Goal: Task Accomplishment & Management: Complete application form

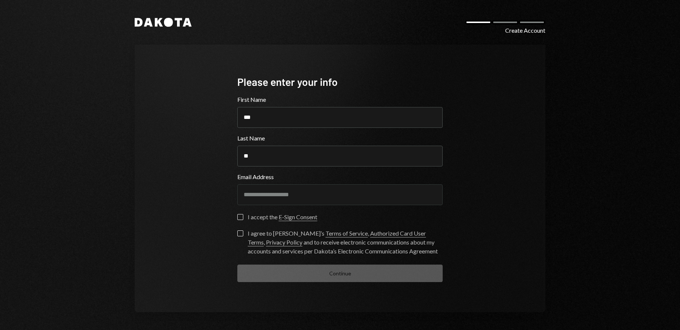
click at [238, 218] on button "I accept the E-Sign Consent" at bounding box center [240, 217] width 6 height 6
click at [242, 236] on button "I agree to Dakota’s Terms of Service , Authorized Card User Terms , Privacy Pol…" at bounding box center [240, 234] width 6 height 6
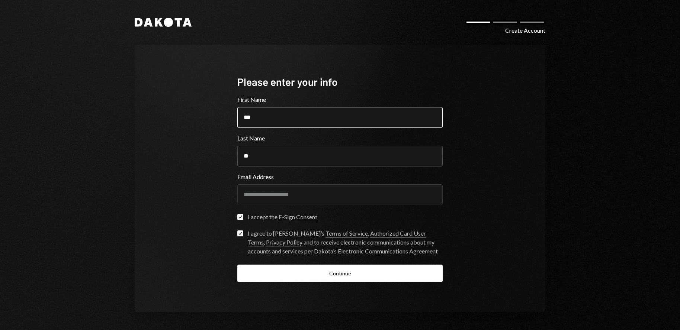
click at [284, 115] on input "***" at bounding box center [339, 117] width 205 height 21
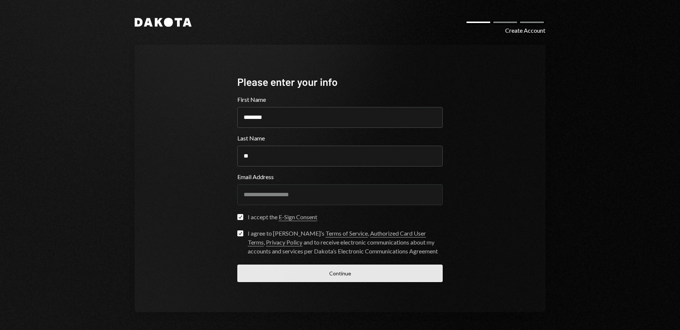
type input "********"
click at [349, 280] on button "Continue" at bounding box center [339, 273] width 205 height 17
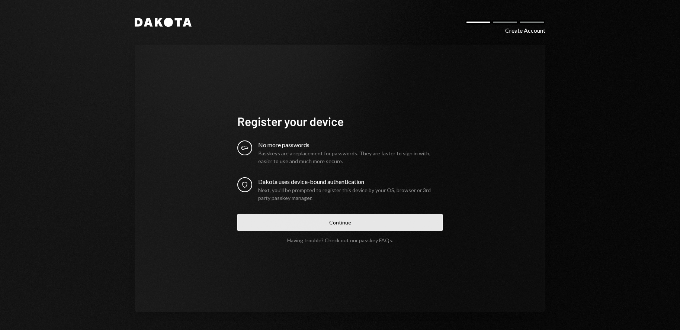
click at [351, 229] on button "Continue" at bounding box center [339, 222] width 205 height 17
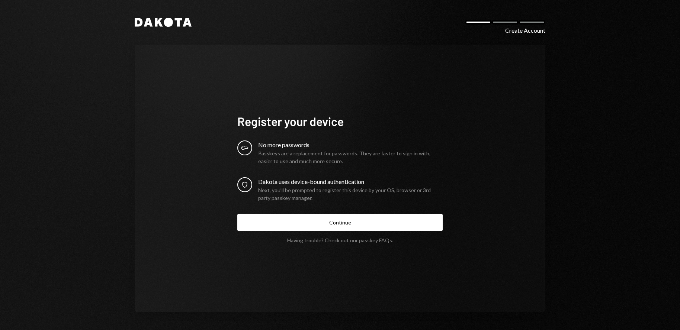
click at [555, 196] on div "Dakota Create Account Register your device Key No more passwords Passkeys are a…" at bounding box center [340, 165] width 447 height 330
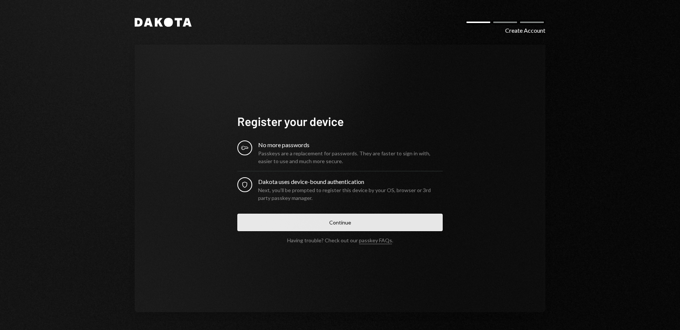
click at [368, 224] on button "Continue" at bounding box center [339, 222] width 205 height 17
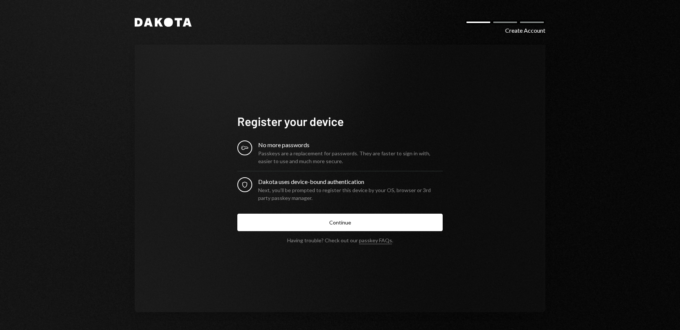
click at [170, 26] on icon at bounding box center [168, 22] width 9 height 9
click at [168, 24] on icon at bounding box center [168, 22] width 9 height 9
click at [524, 33] on div "Create Account" at bounding box center [525, 30] width 40 height 9
click at [182, 17] on div "Dakota Create Account Register your device Key No more passwords Passkeys are a…" at bounding box center [340, 165] width 447 height 330
click at [176, 19] on icon at bounding box center [178, 22] width 7 height 9
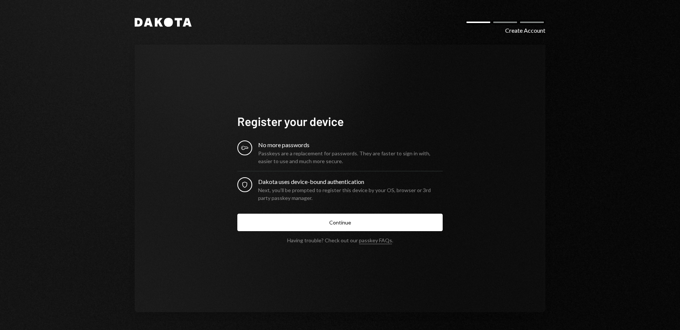
click at [172, 28] on div "Dakota Create Account Register your device Key No more passwords Passkeys are a…" at bounding box center [340, 165] width 447 height 330
